Goal: Task Accomplishment & Management: Use online tool/utility

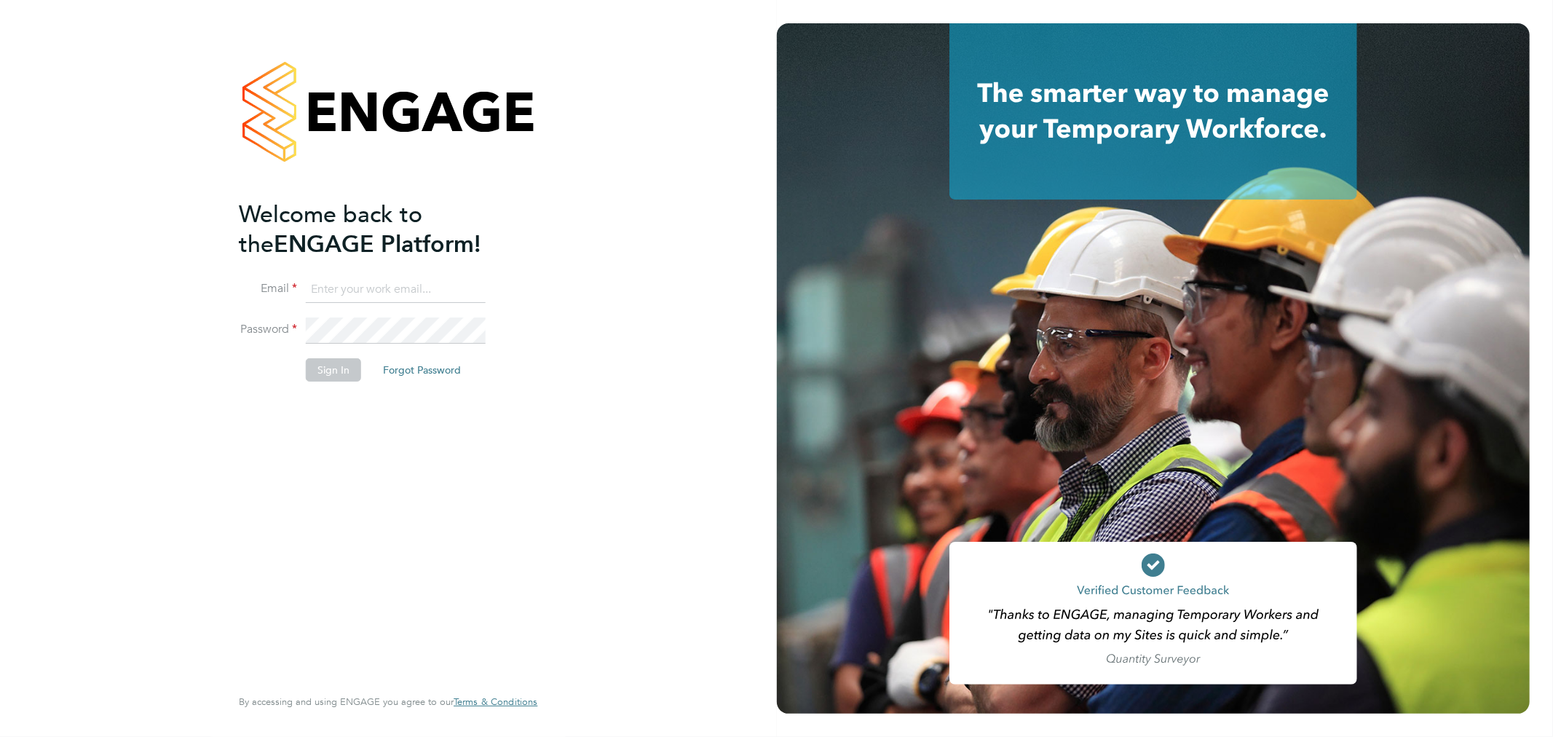
click at [371, 279] on input at bounding box center [396, 290] width 180 height 26
type input "rachel.graham2@uk.g4s.com"
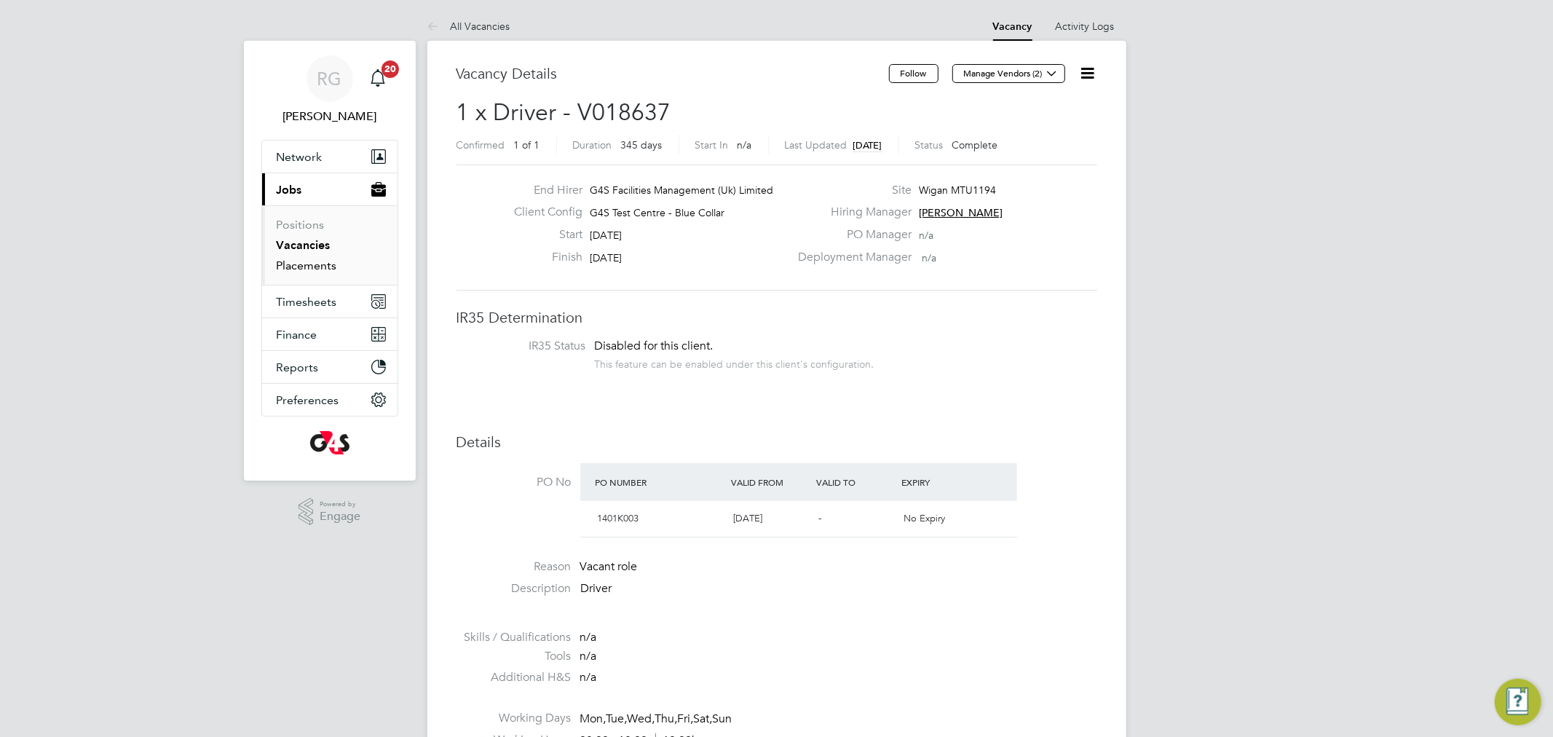
click at [313, 270] on link "Placements" at bounding box center [307, 265] width 60 height 14
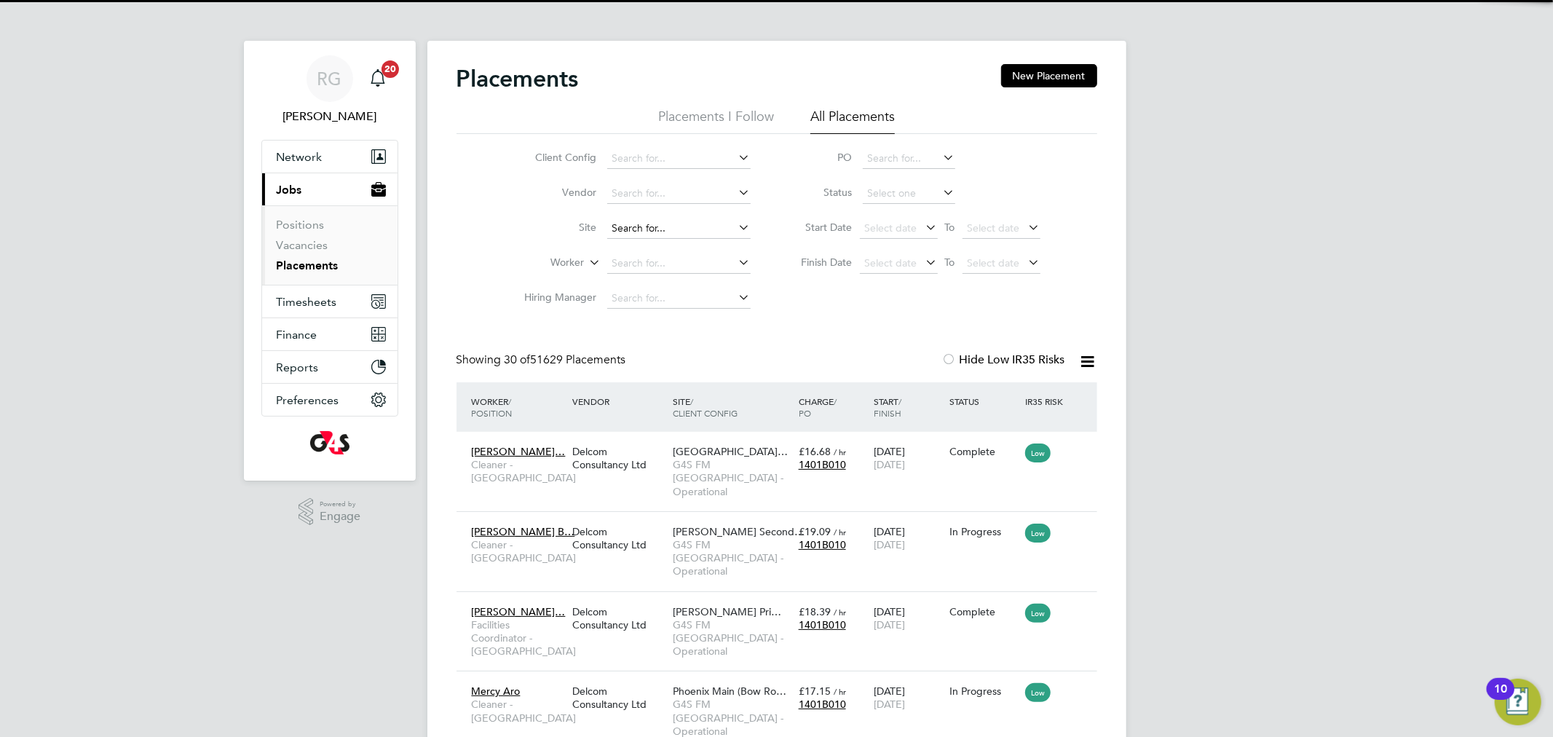
scroll to position [55, 127]
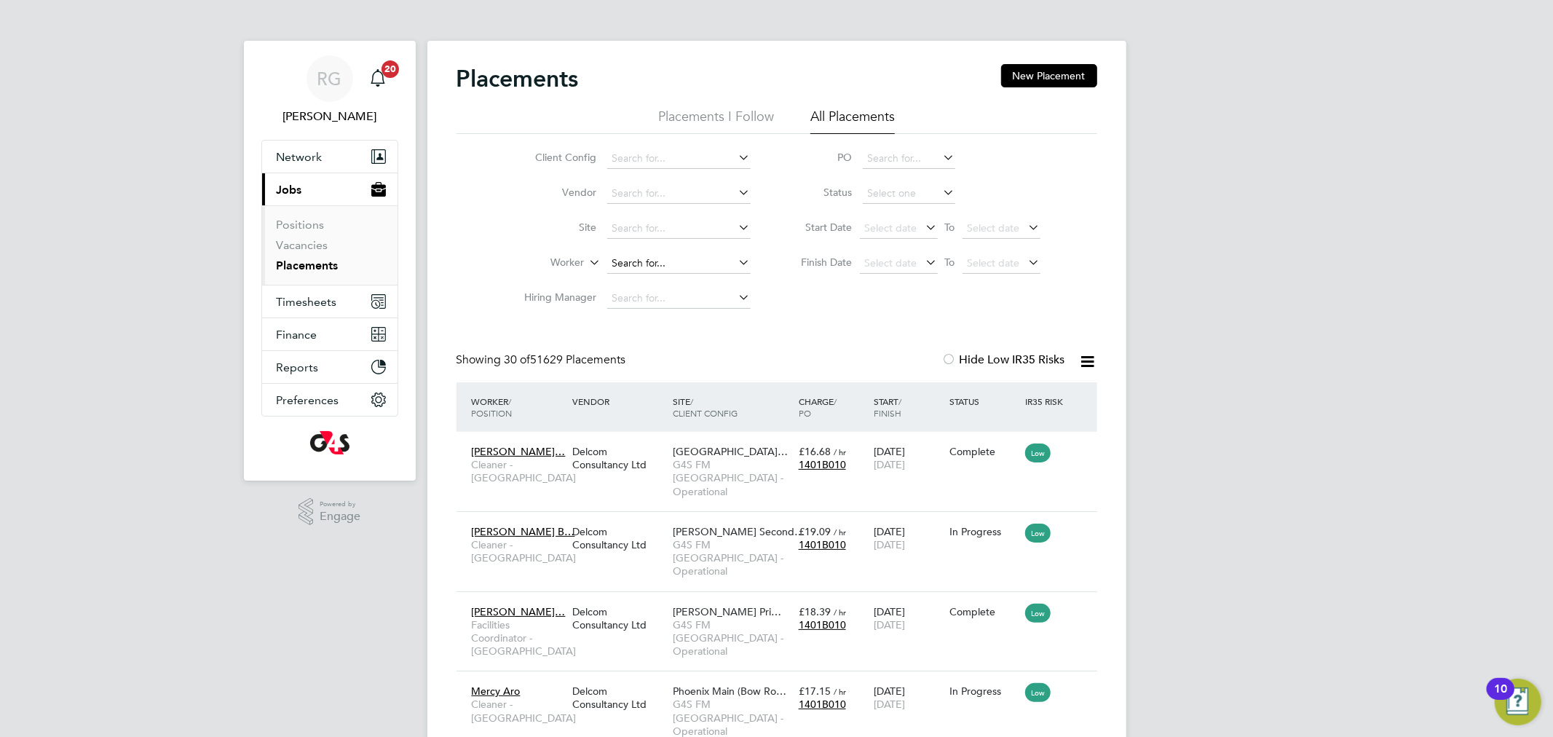
click at [645, 258] on input at bounding box center [678, 263] width 143 height 20
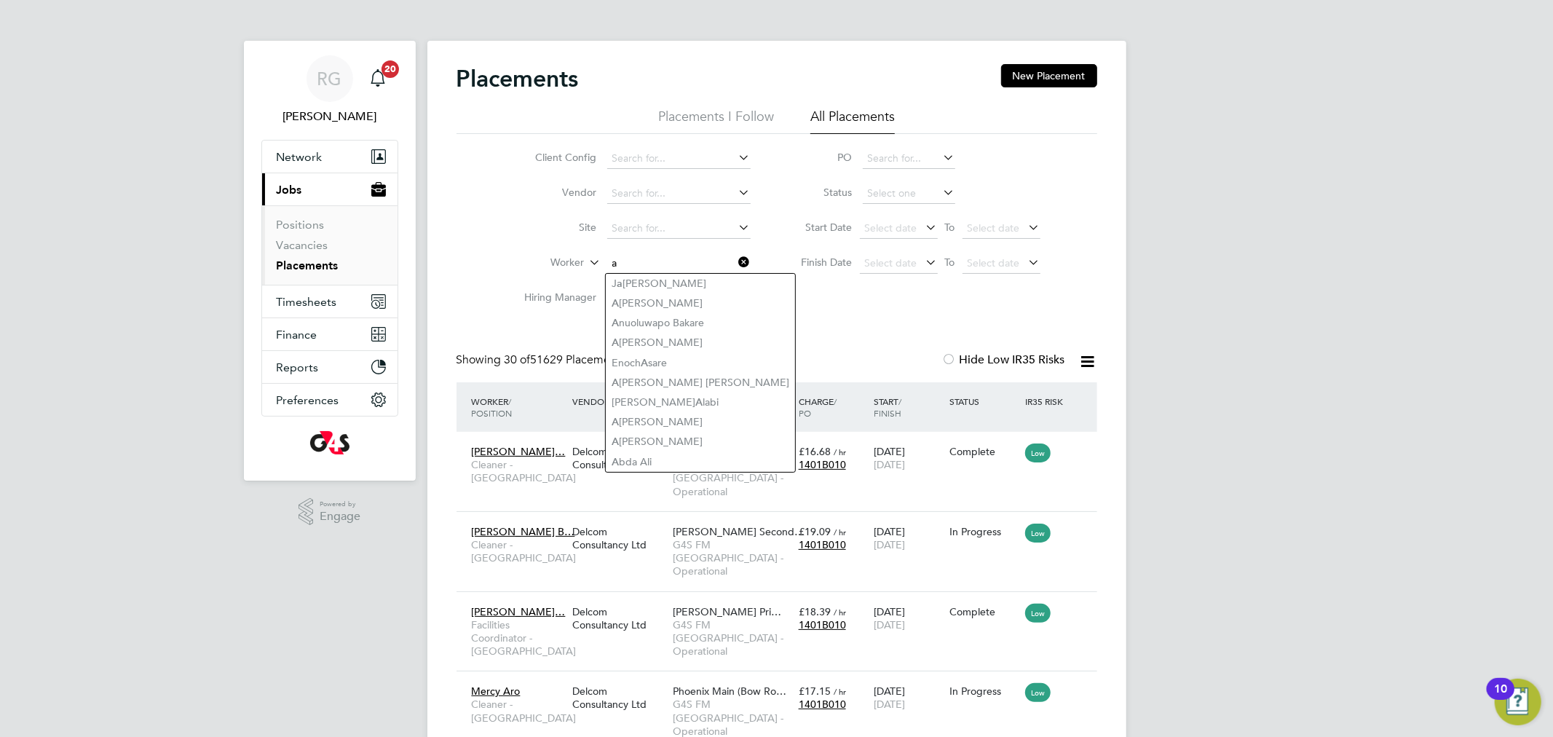
type input "a"
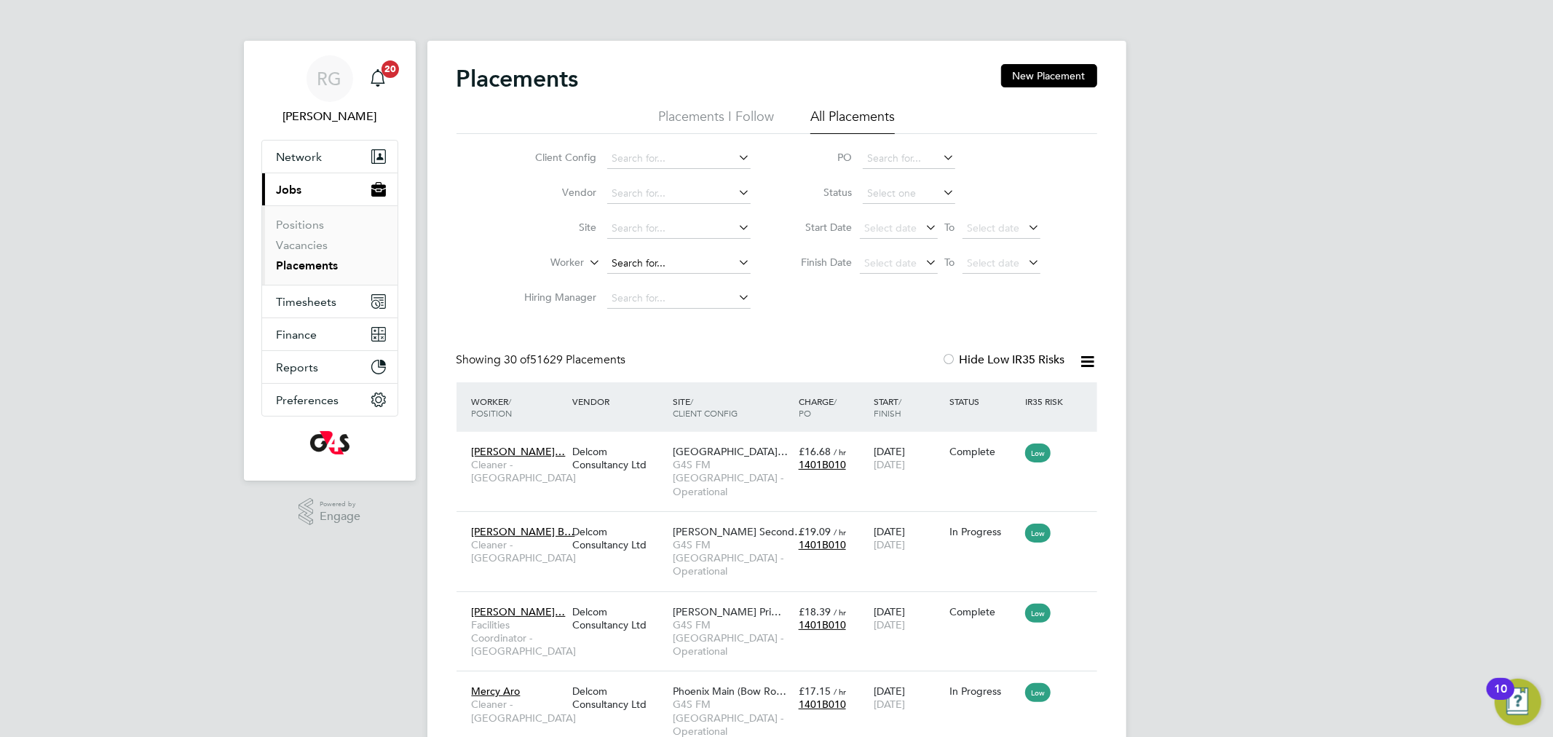
click at [631, 258] on input at bounding box center [678, 263] width 143 height 20
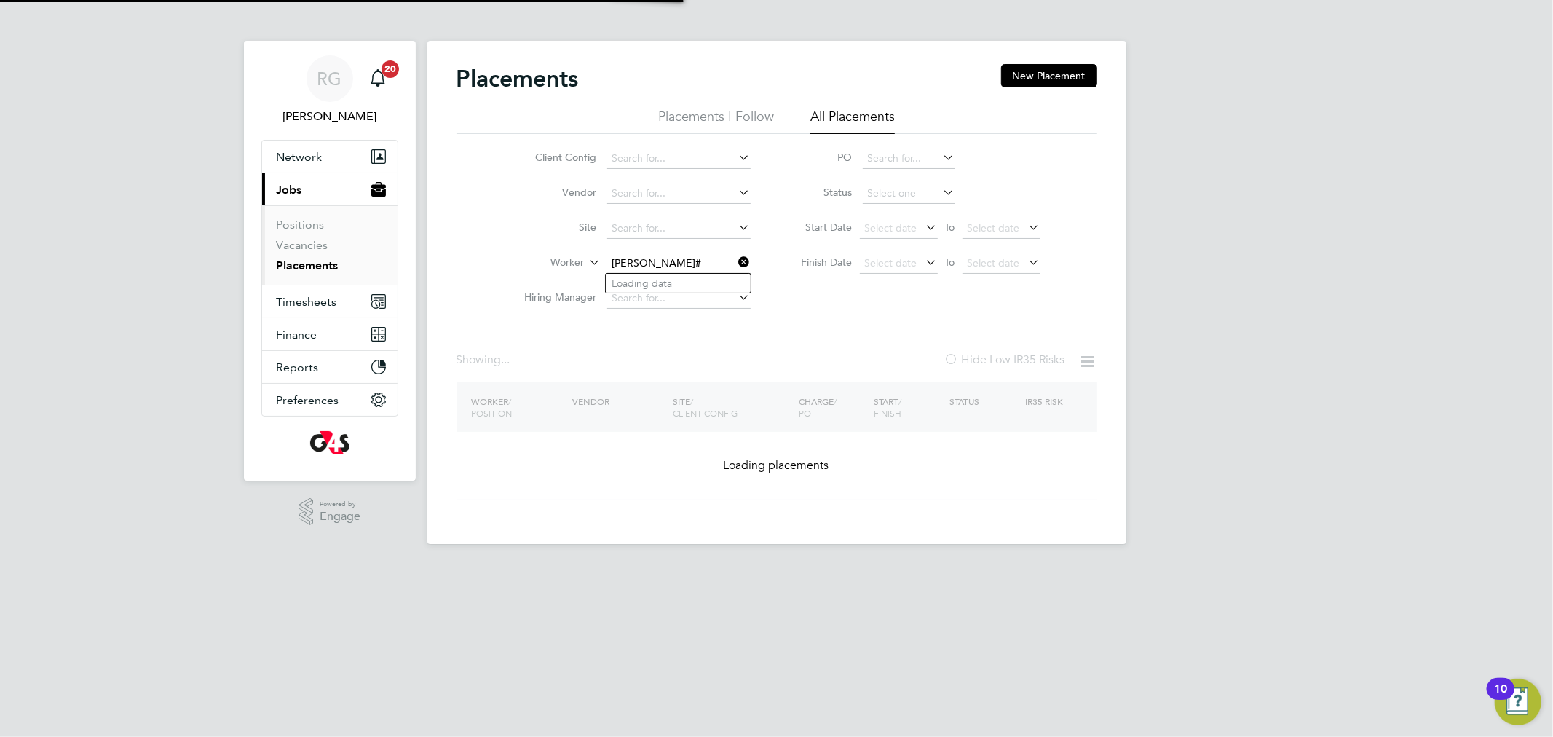
type input "Savannah Home"
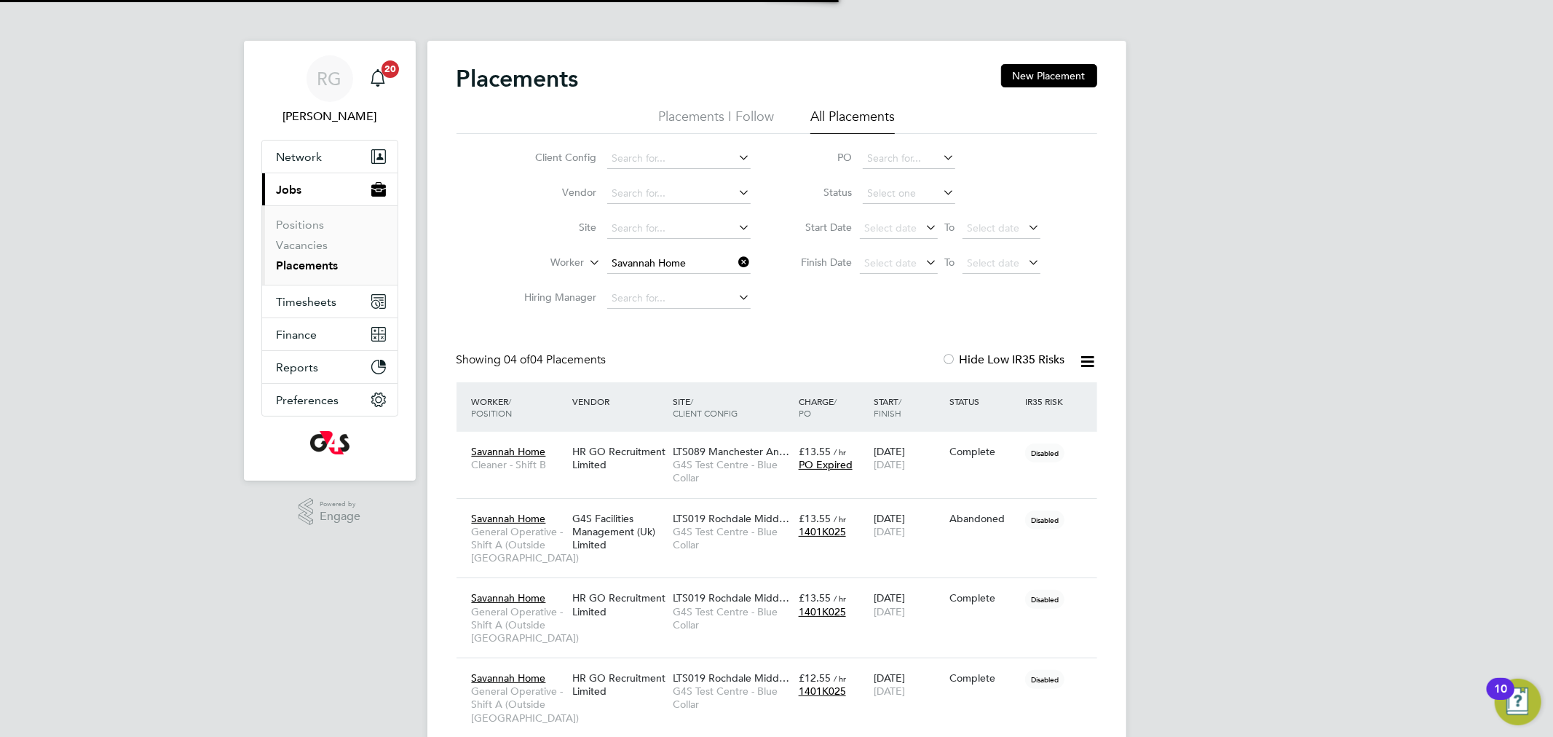
click at [736, 258] on icon at bounding box center [736, 262] width 0 height 20
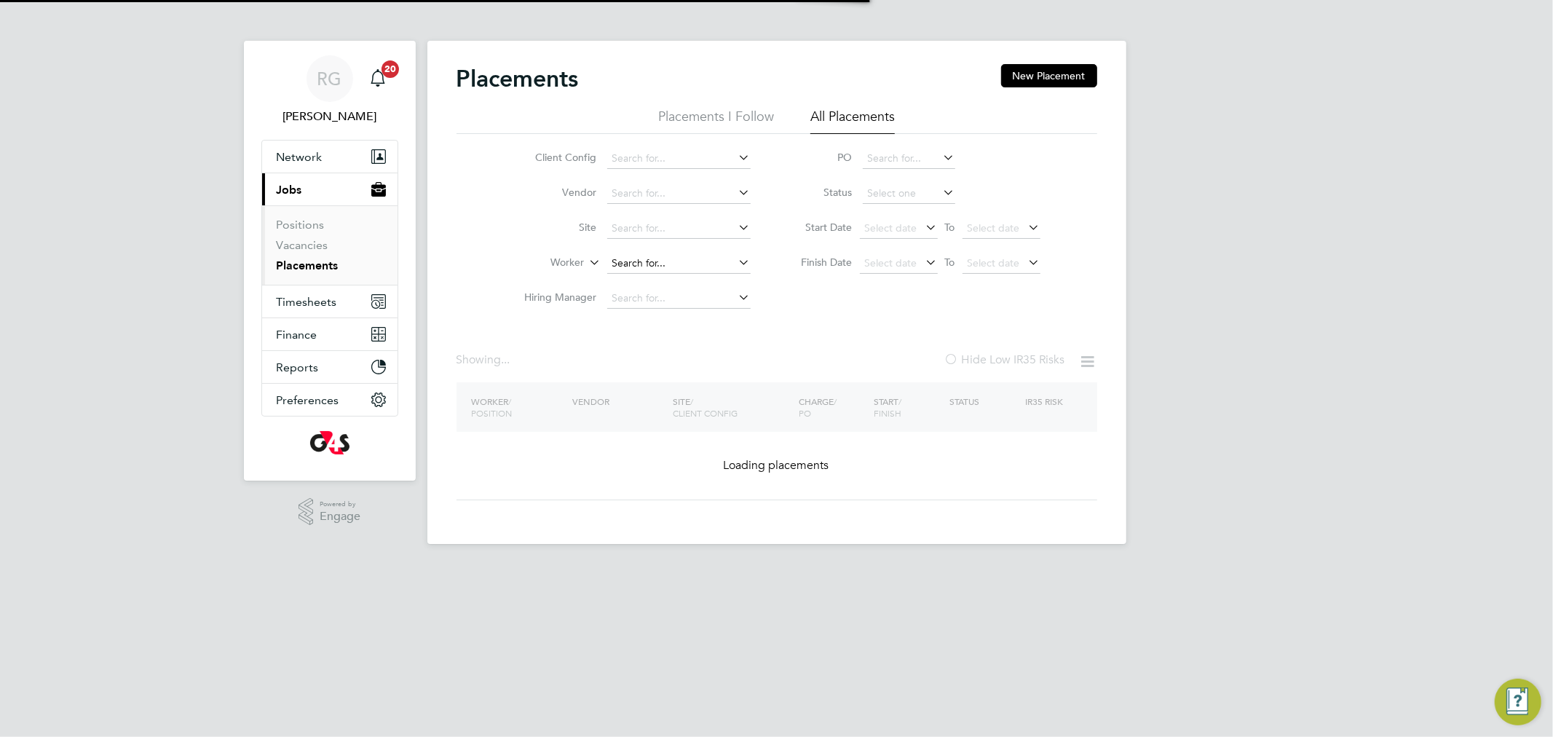
click at [675, 261] on input at bounding box center [678, 263] width 143 height 20
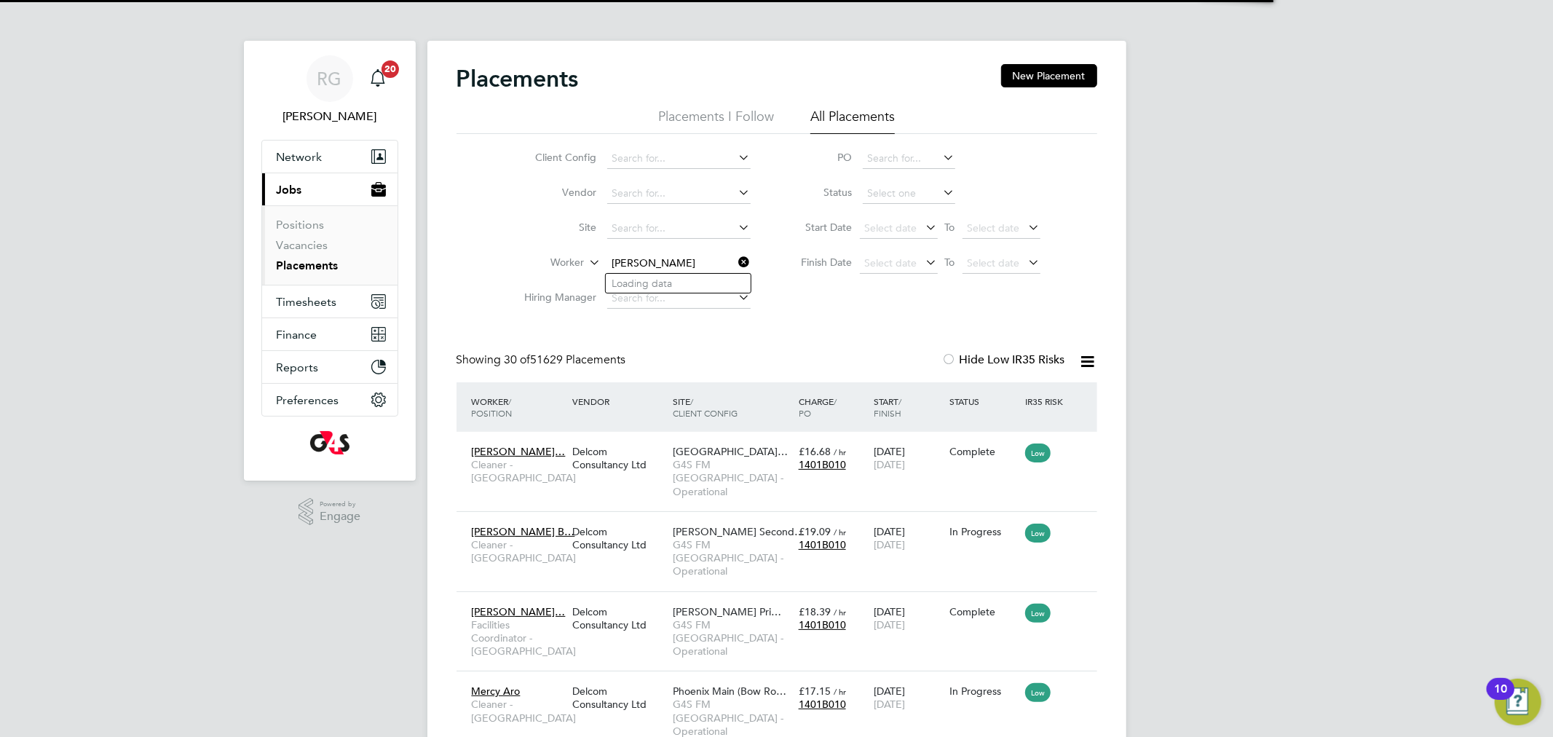
type input "Anna Falkowska"
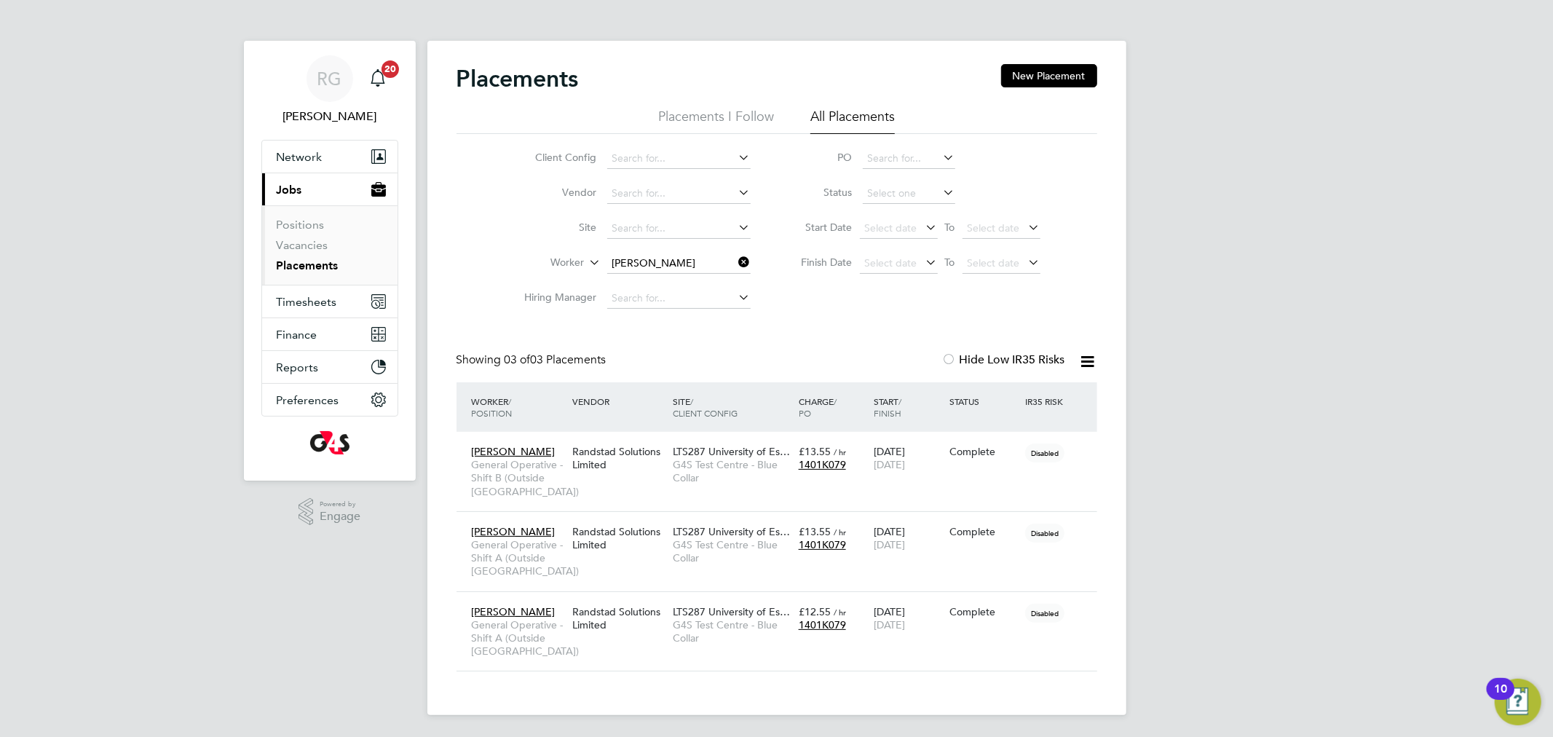
click at [736, 258] on icon at bounding box center [736, 262] width 0 height 20
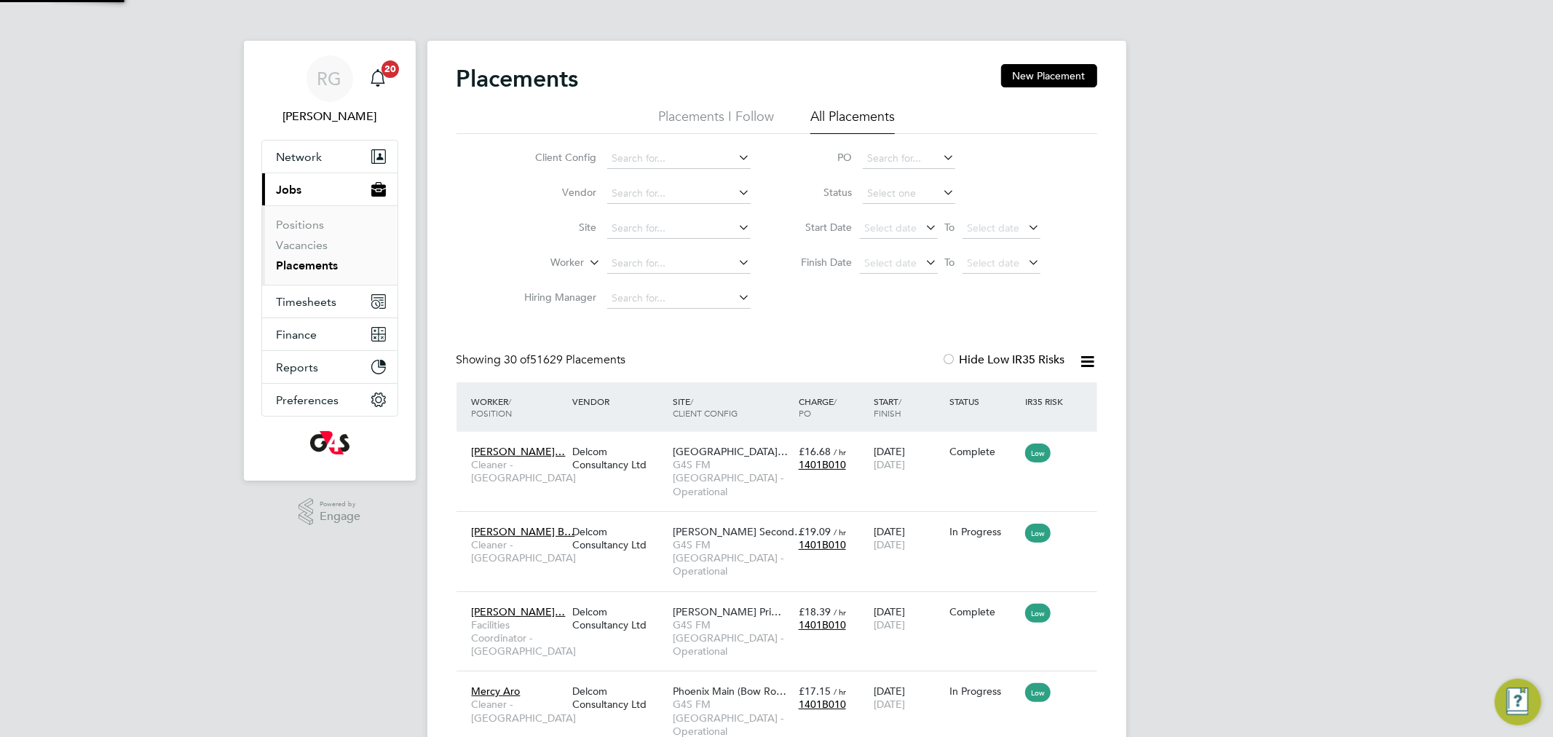
click at [311, 271] on link "Placements" at bounding box center [308, 265] width 62 height 14
click at [637, 259] on input at bounding box center [678, 263] width 143 height 20
click at [699, 283] on b "Coll" at bounding box center [709, 283] width 20 height 12
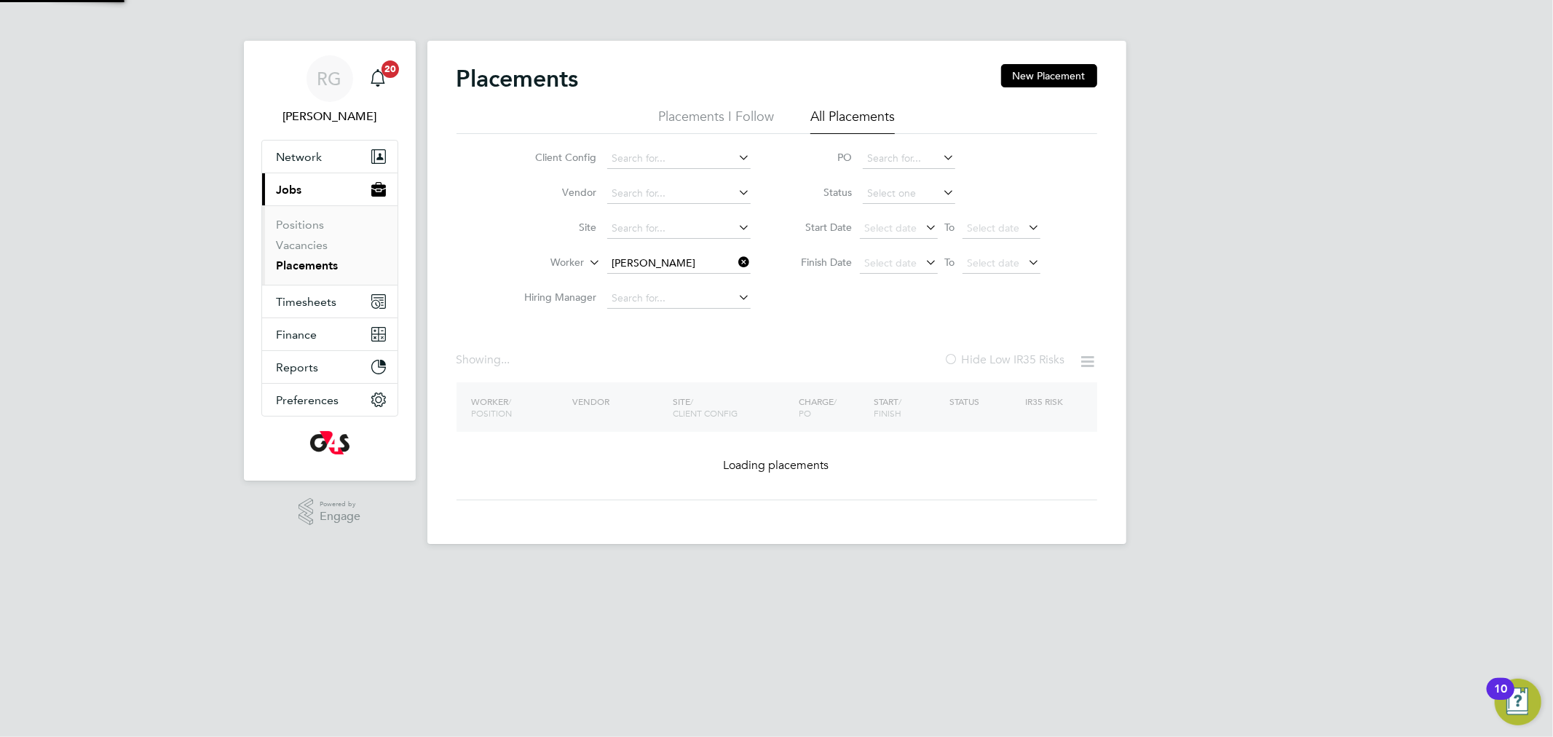
type input "Annette Collins"
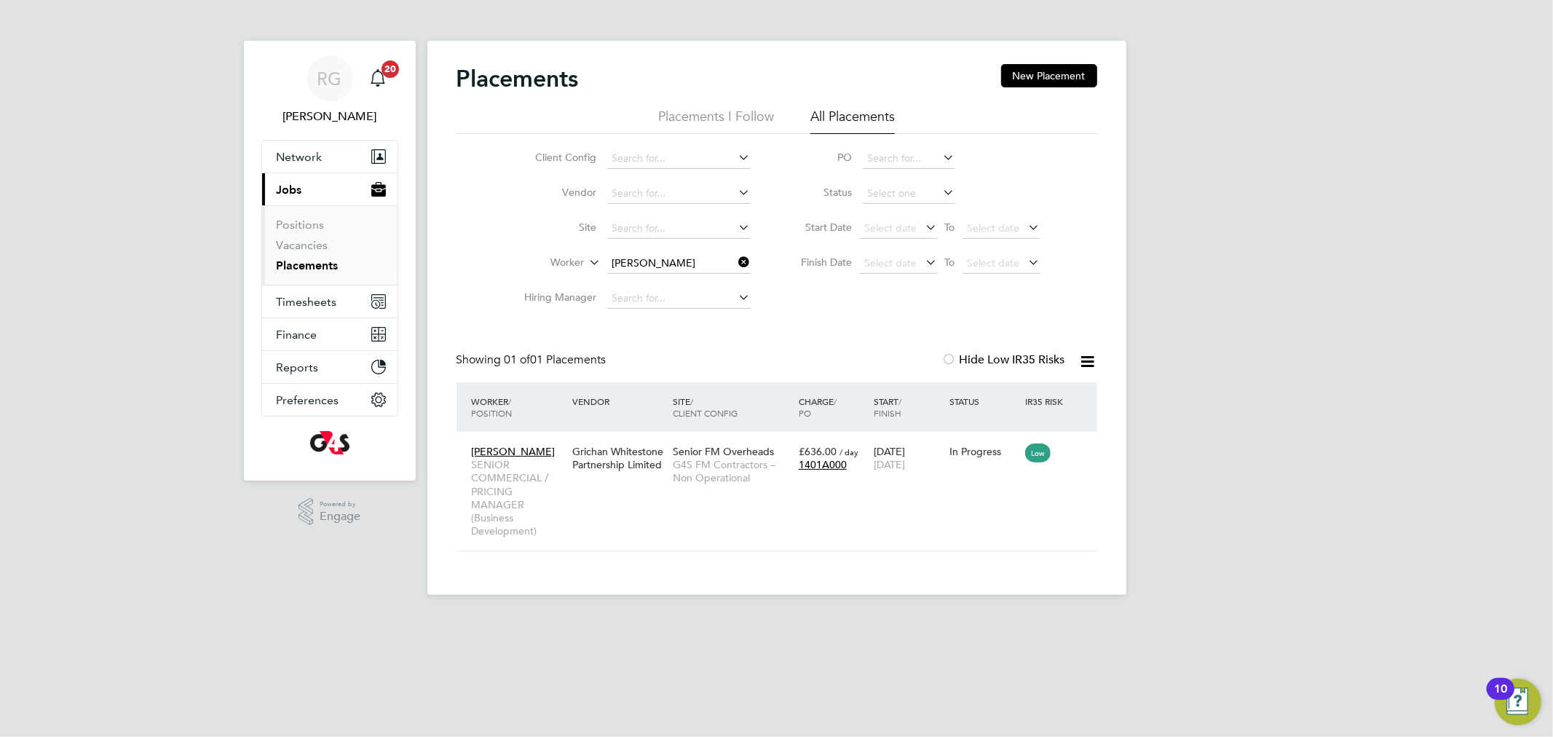
drag, startPoint x: 747, startPoint y: 262, endPoint x: 730, endPoint y: 264, distance: 16.8
click at [736, 262] on icon at bounding box center [736, 262] width 0 height 20
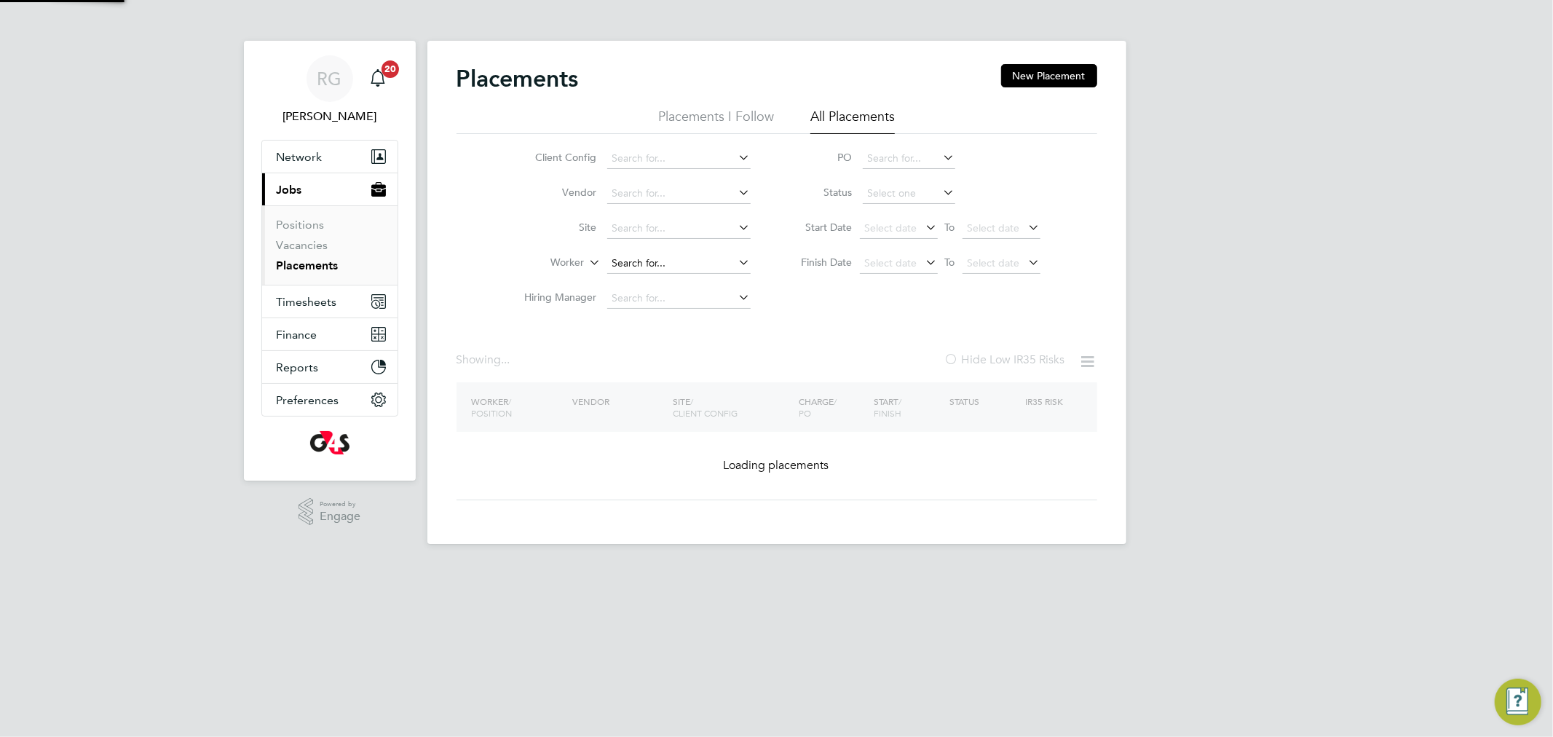
click at [658, 267] on input at bounding box center [678, 263] width 143 height 20
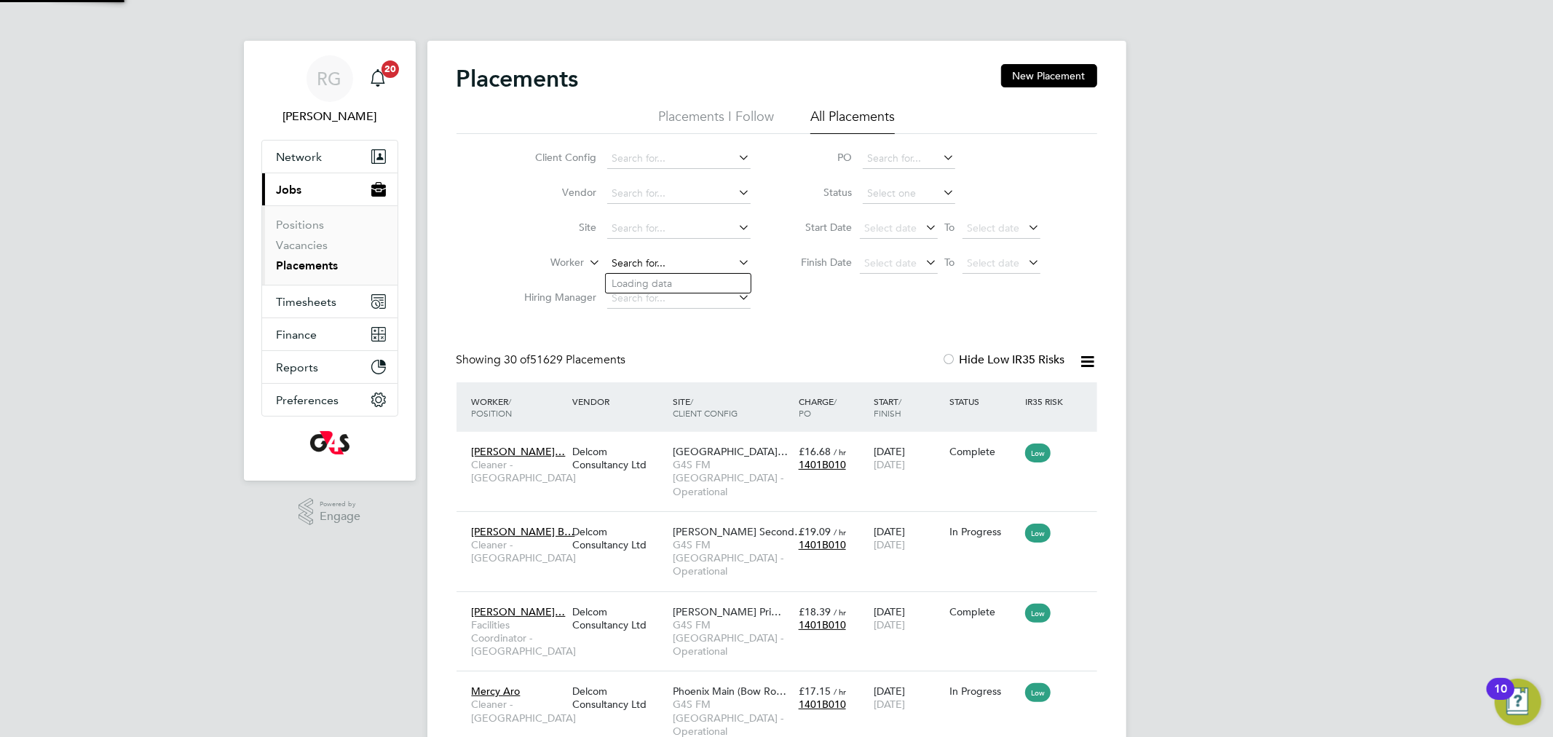
scroll to position [55, 127]
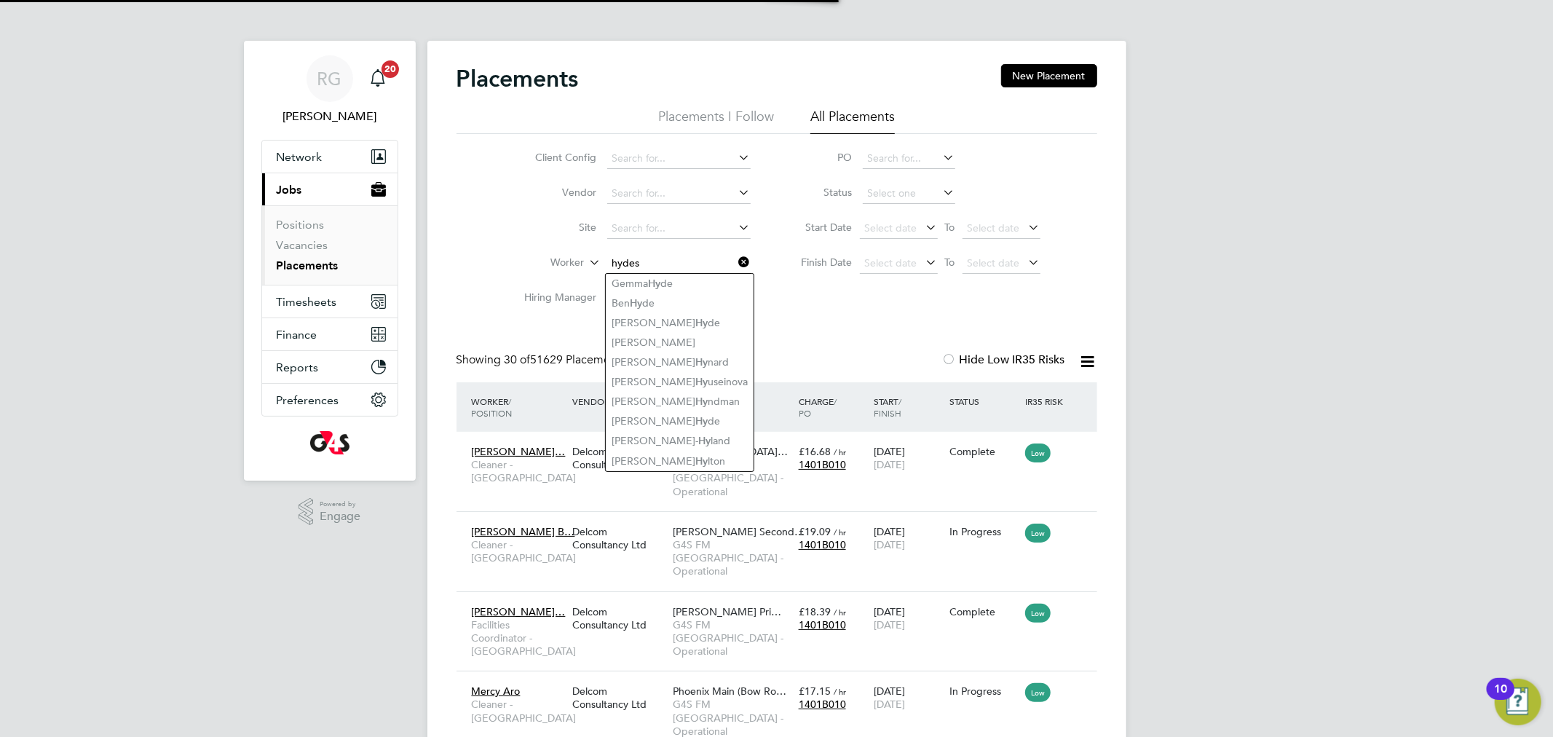
click at [668, 256] on input "hydes" at bounding box center [678, 263] width 143 height 20
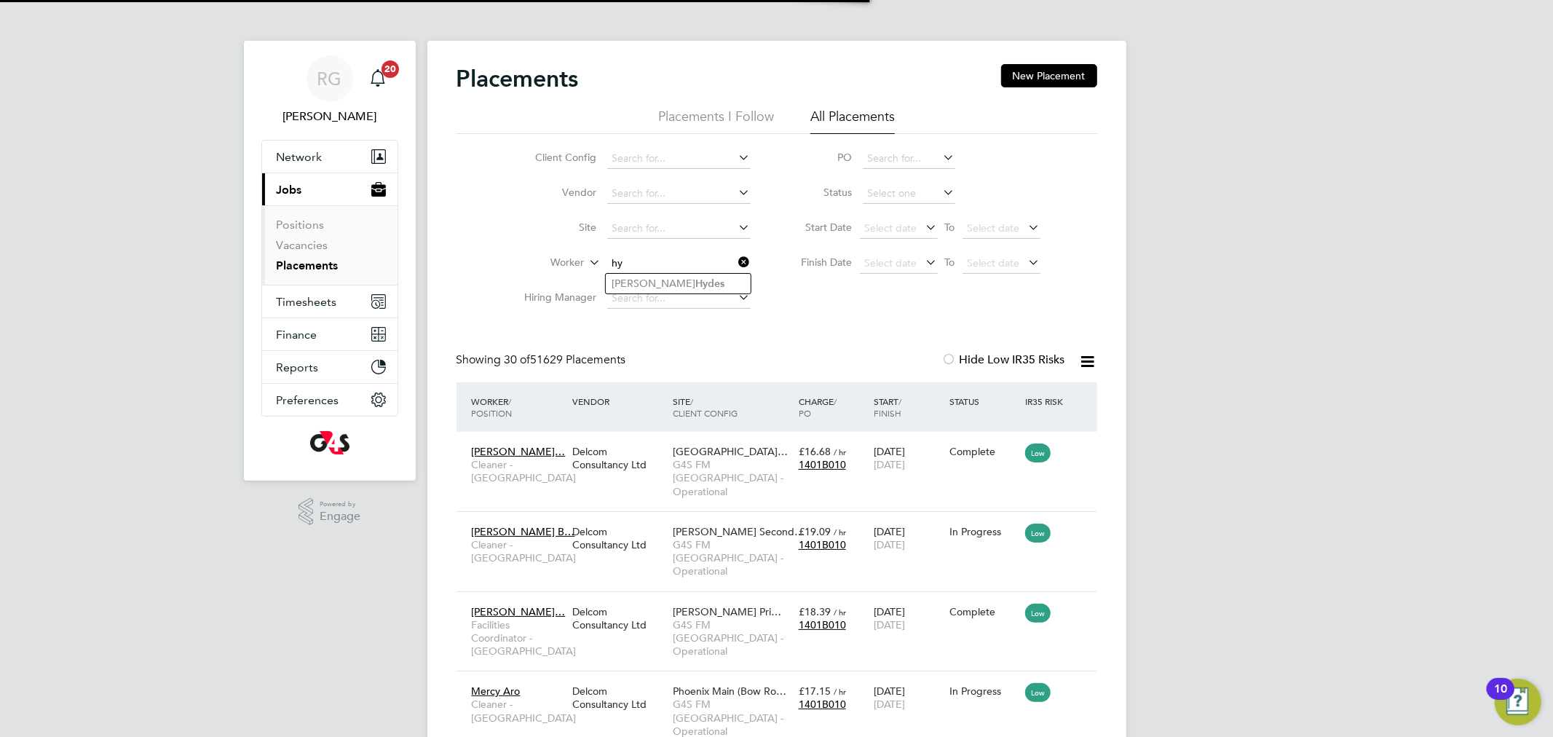
type input "h"
click at [666, 285] on li "Andrew Hy des" at bounding box center [678, 284] width 145 height 20
type input "[PERSON_NAME]"
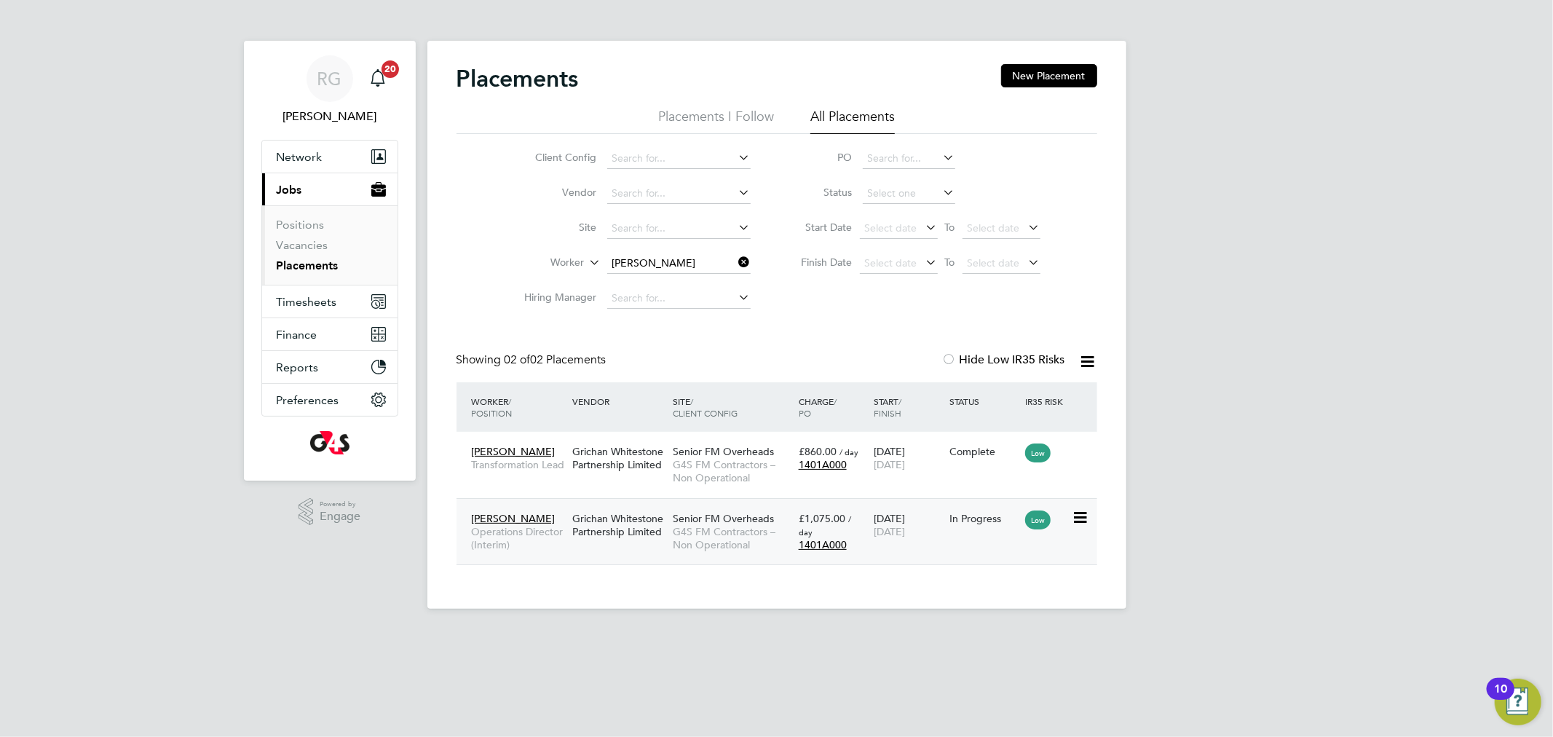
click at [814, 521] on span "£1,075.00" at bounding box center [822, 518] width 47 height 13
click at [736, 261] on icon at bounding box center [736, 262] width 0 height 20
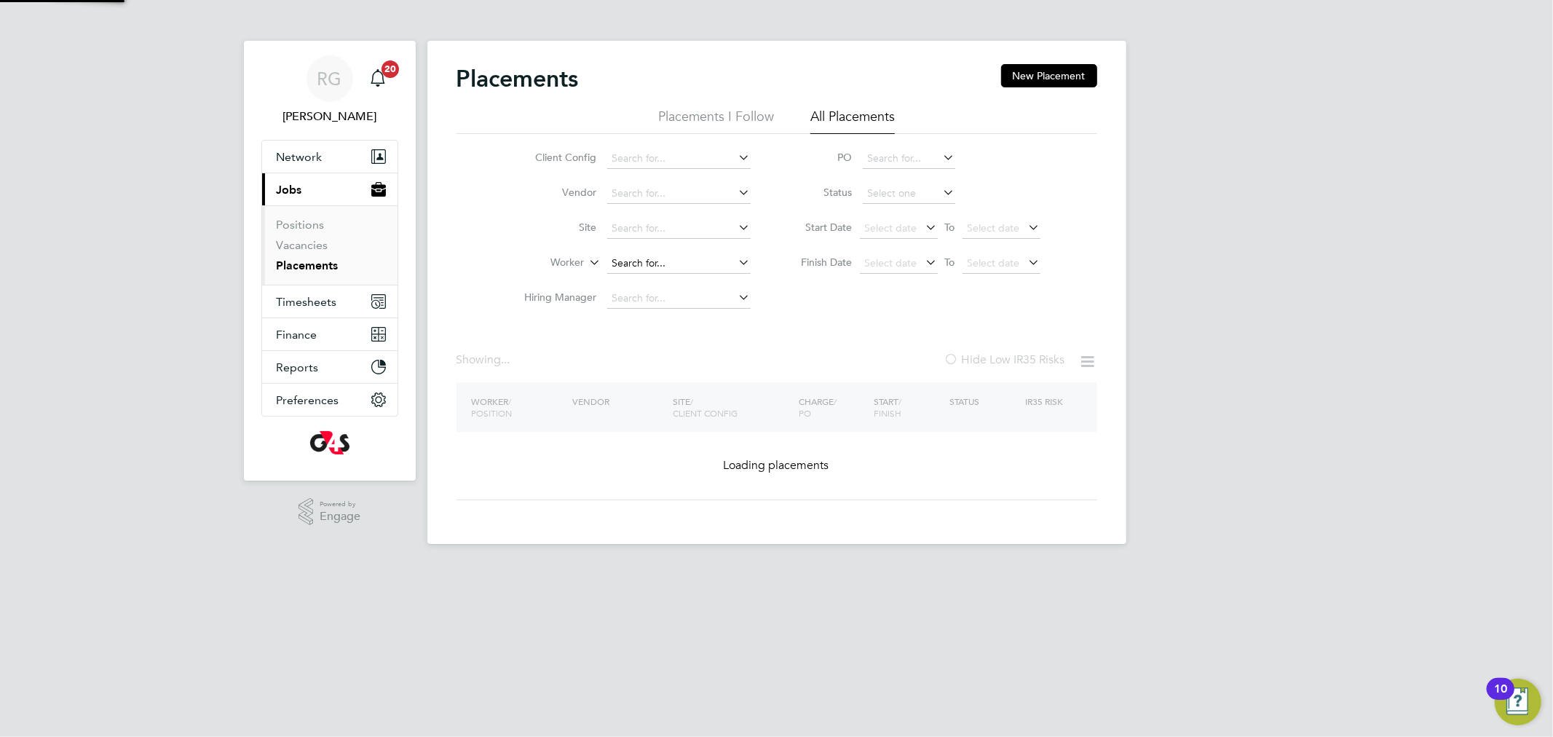
click at [650, 266] on input at bounding box center [678, 263] width 143 height 20
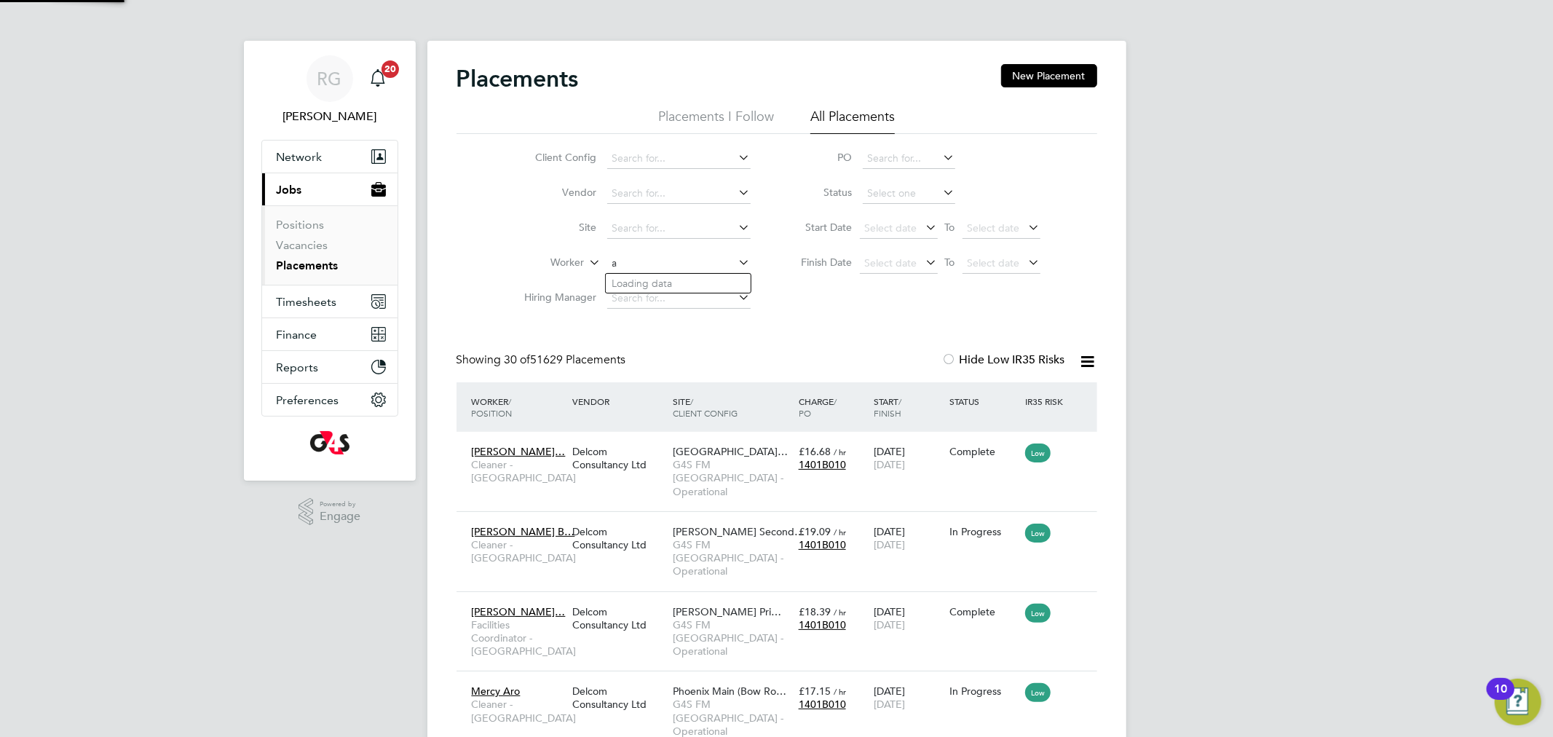
scroll to position [55, 127]
click at [651, 374] on li "Annette Collins" at bounding box center [738, 383] width 264 height 20
type input "Annette Collins"
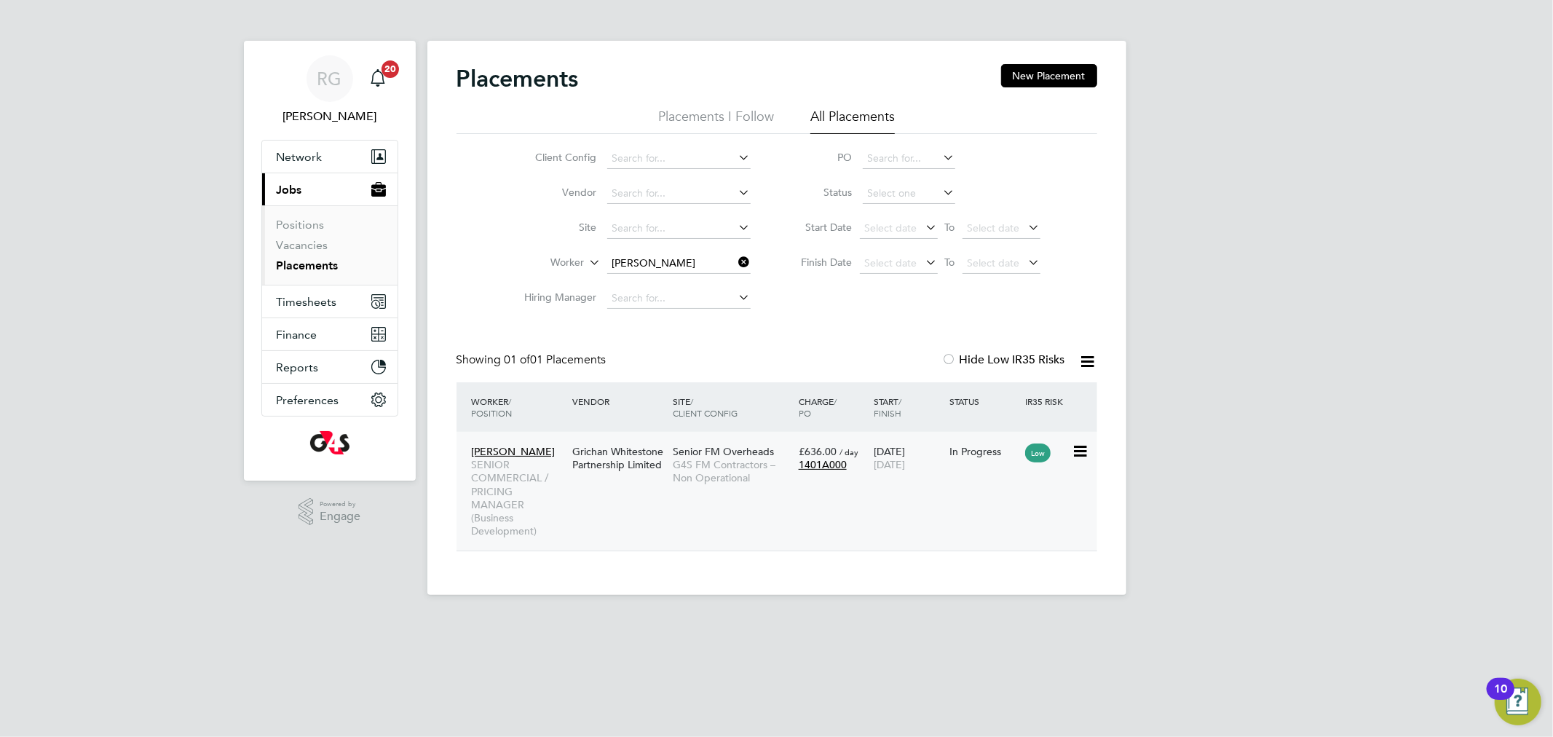
click at [620, 456] on div "Grichan Whitestone Partnership Limited" at bounding box center [619, 458] width 100 height 41
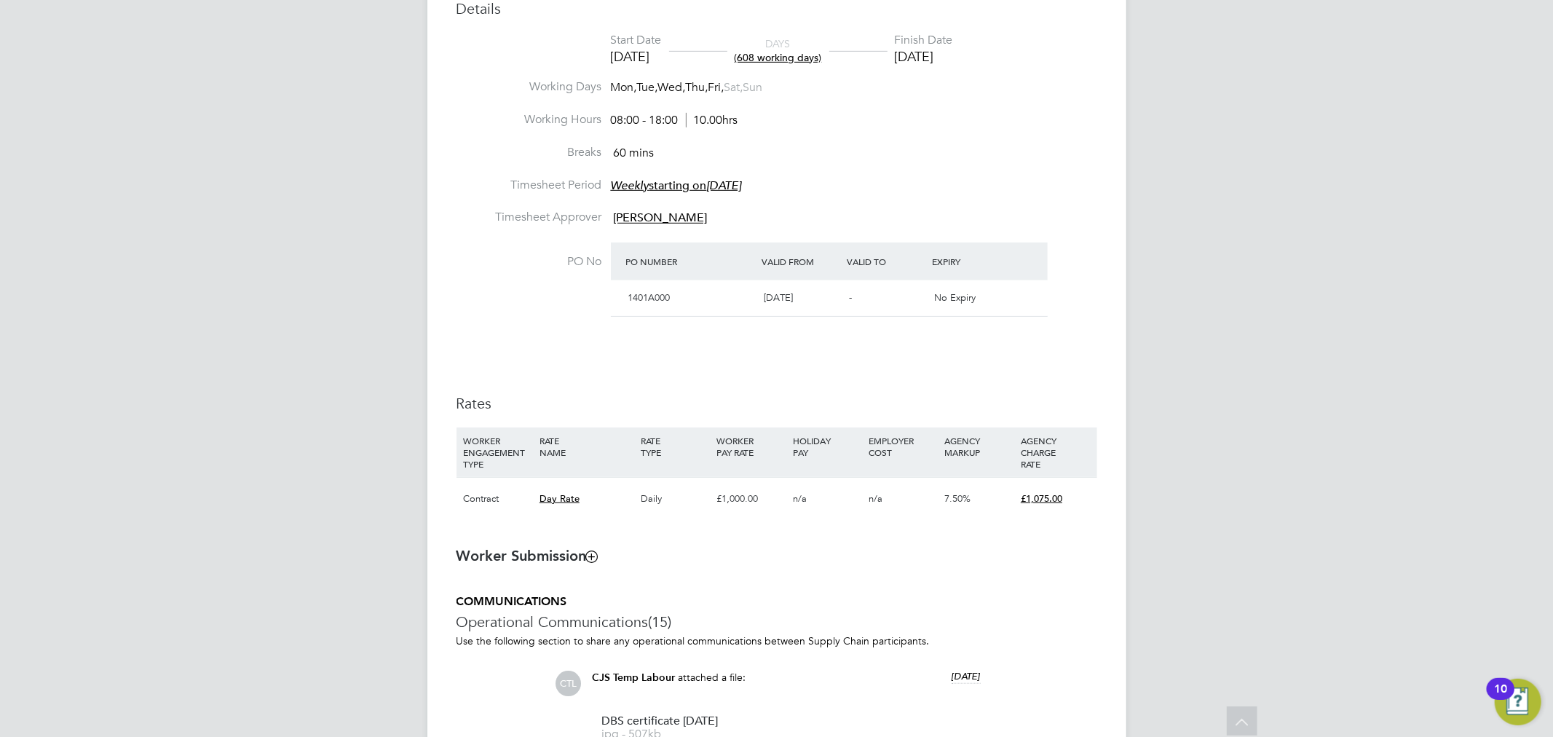
scroll to position [647, 0]
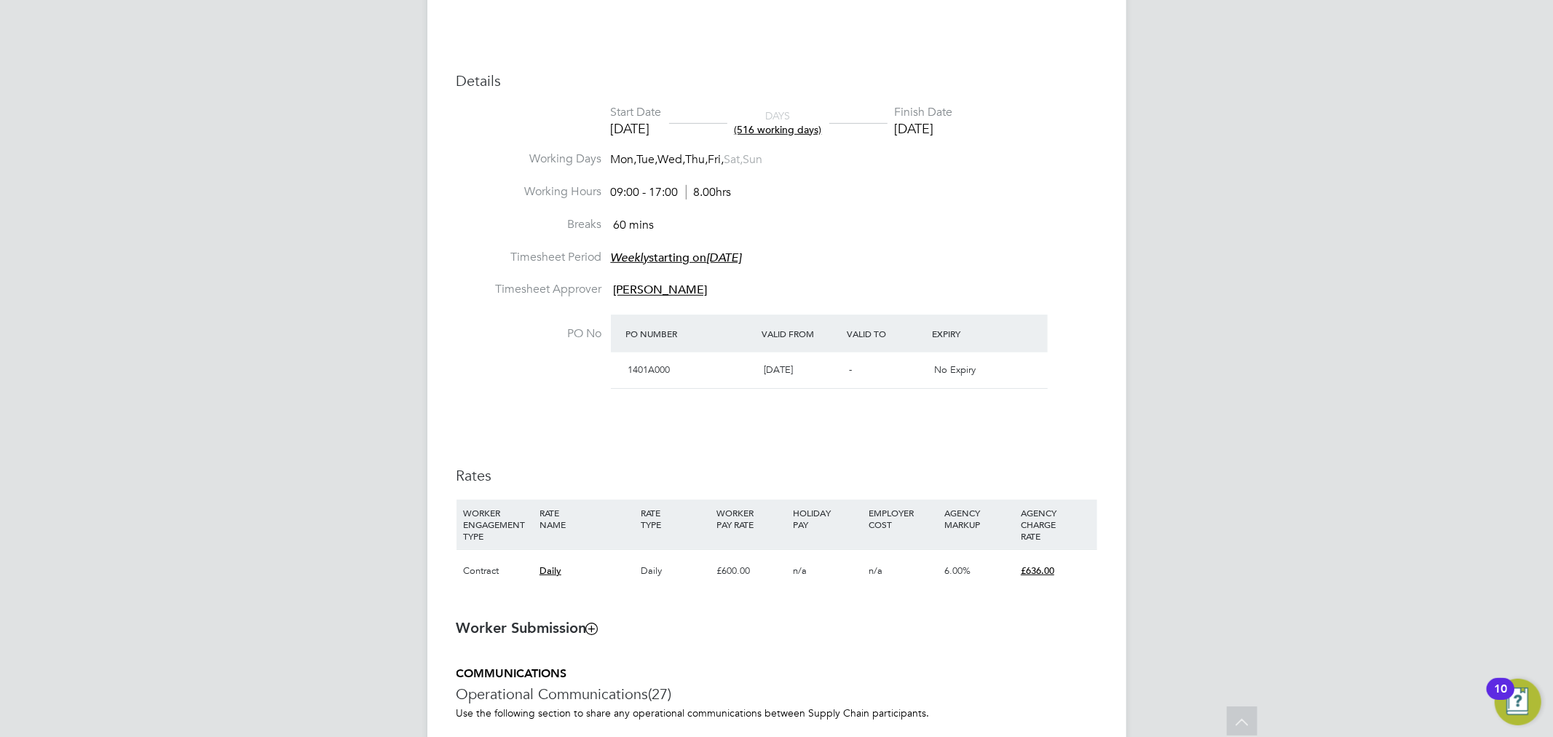
scroll to position [566, 0]
